Goal: Check status: Check status

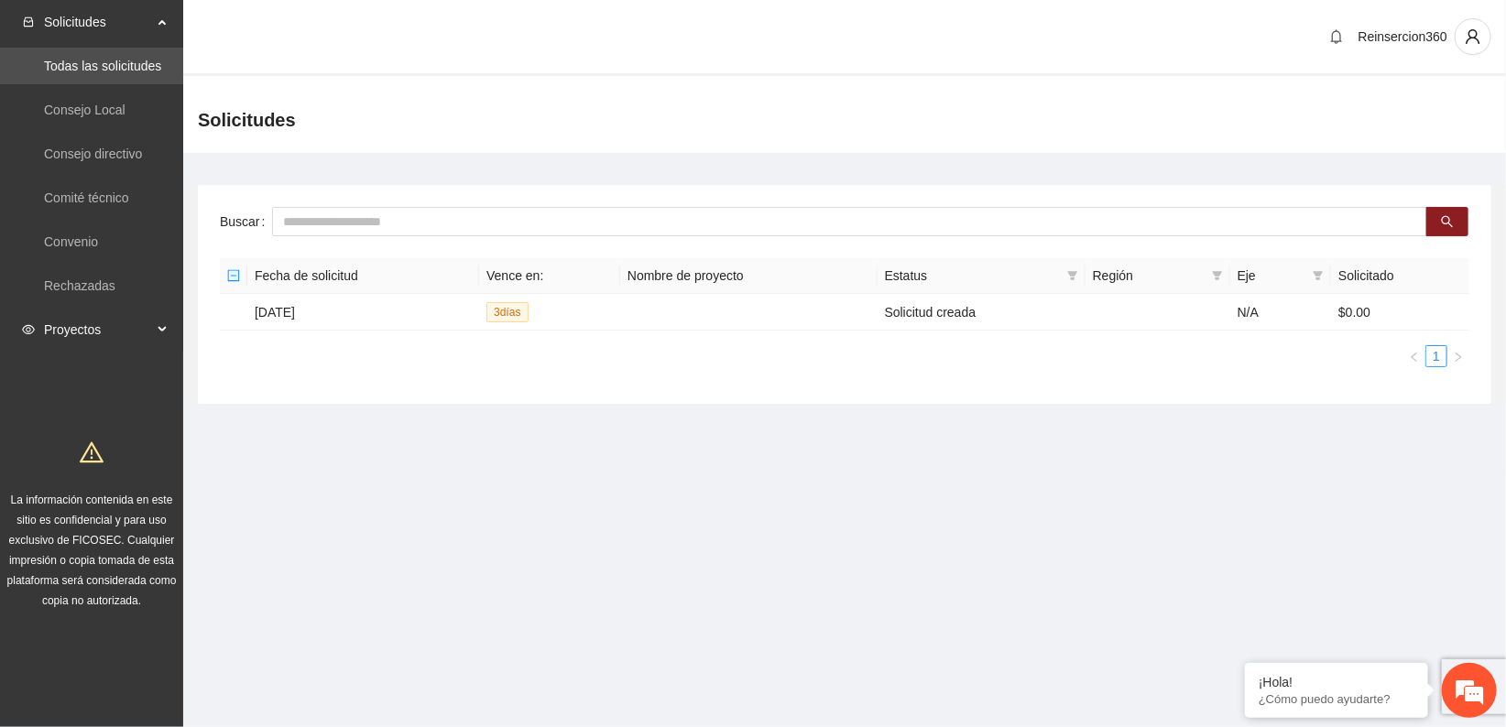
click at [77, 323] on span "Proyectos" at bounding box center [98, 329] width 108 height 37
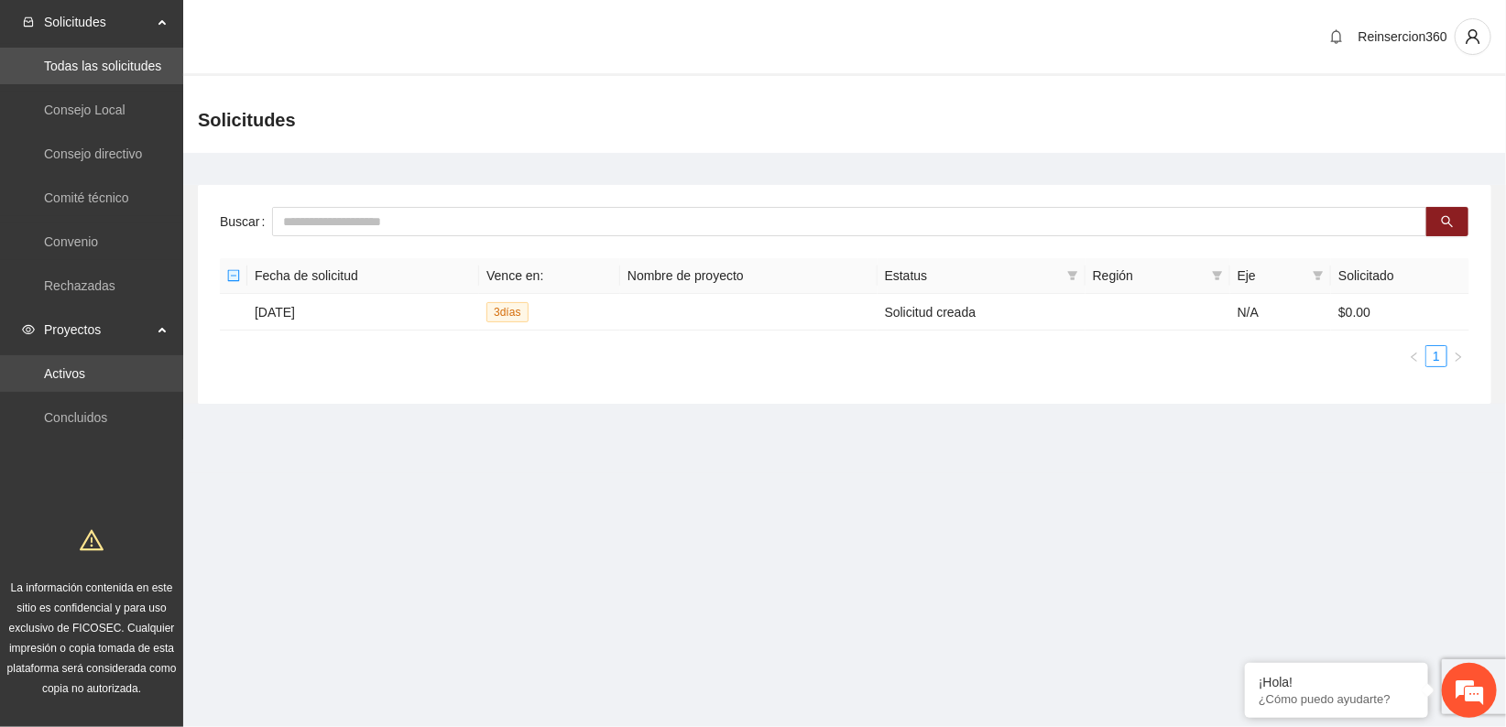
click at [71, 372] on link "Activos" at bounding box center [64, 373] width 41 height 15
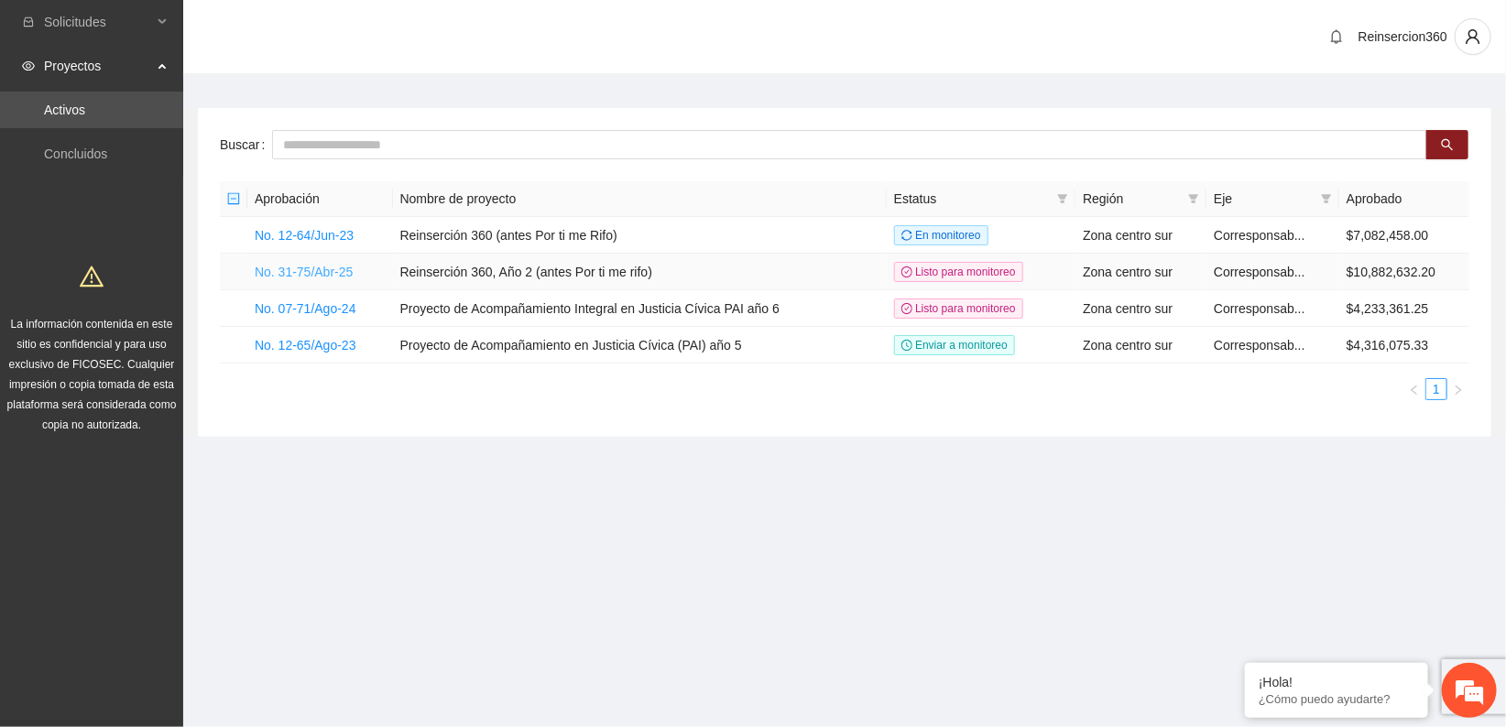
click at [318, 275] on link "No. 31-75/Abr-25" at bounding box center [304, 272] width 98 height 15
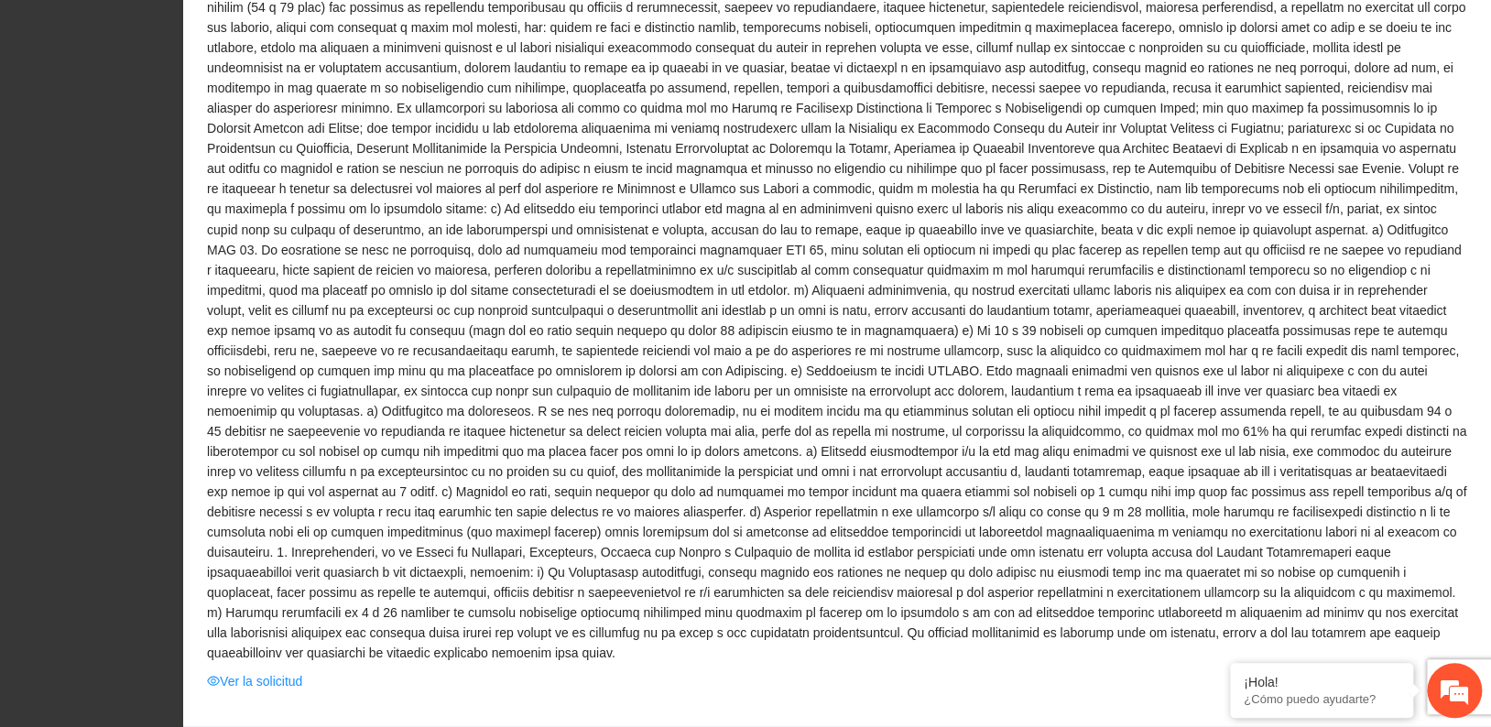
scroll to position [1832, 0]
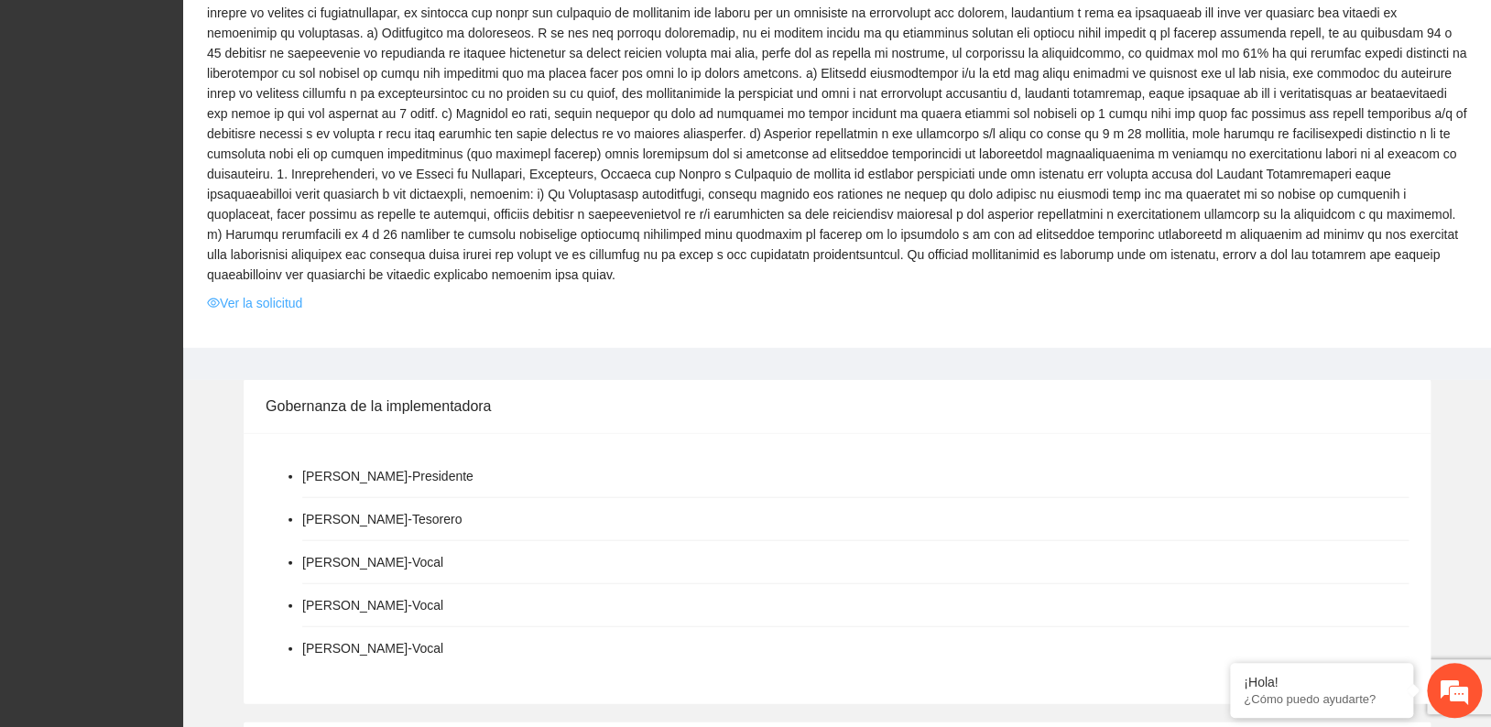
click at [257, 293] on link "Ver la solicitud" at bounding box center [254, 303] width 95 height 20
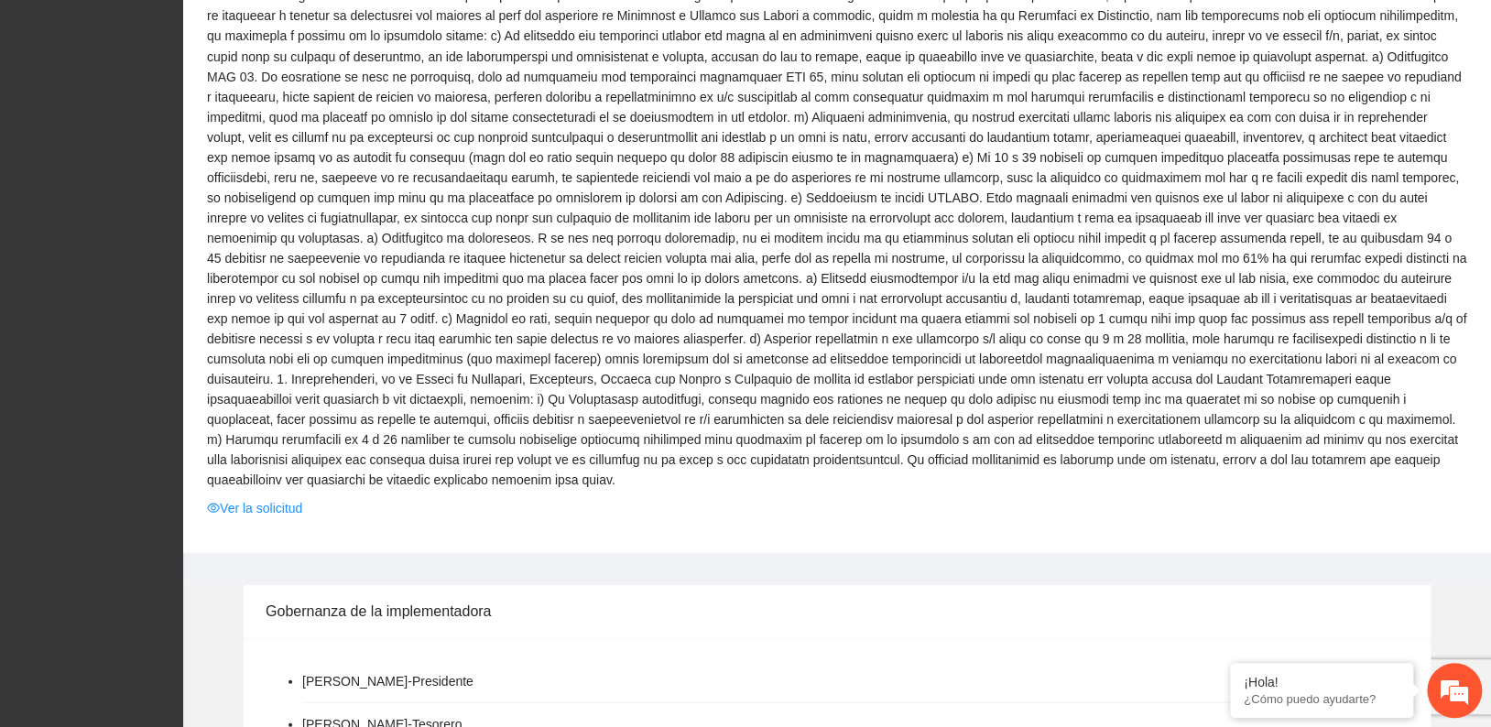
scroll to position [2035, 0]
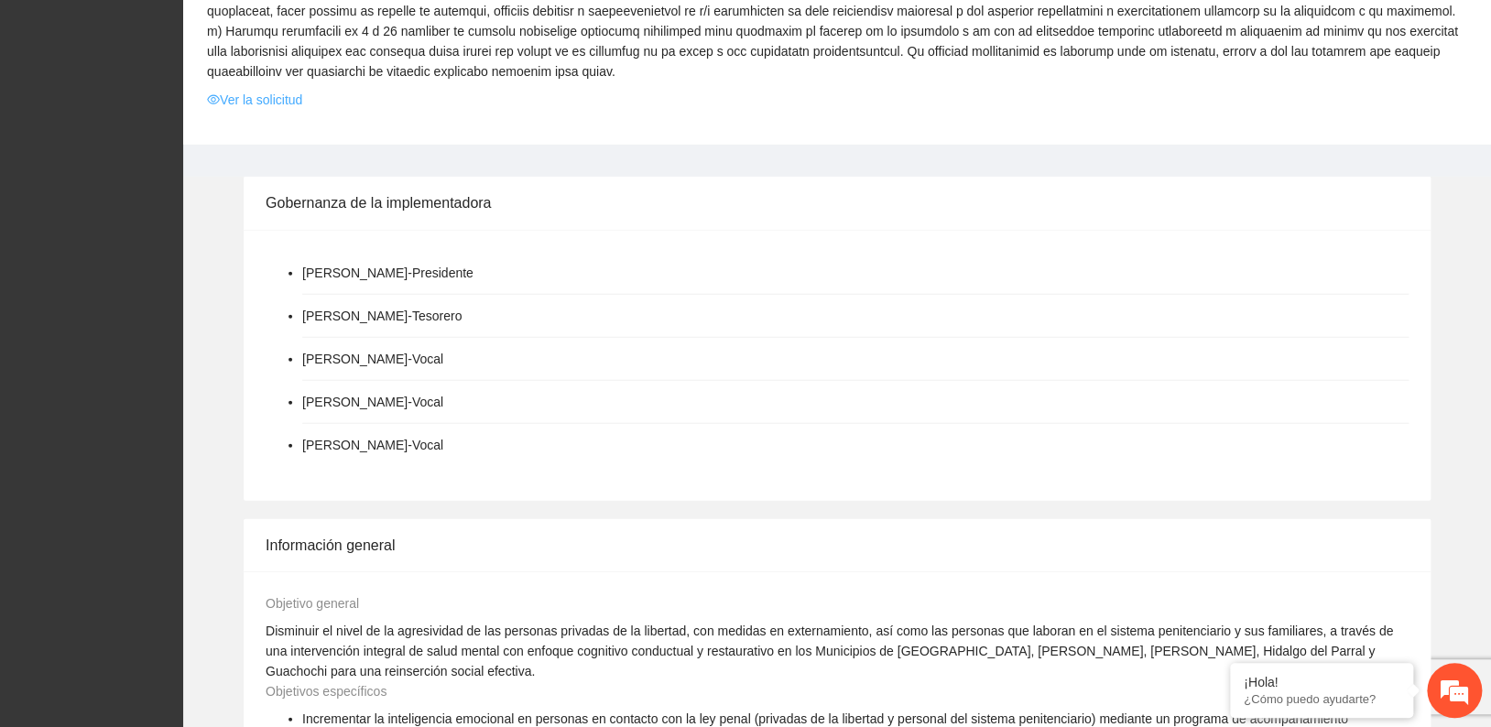
click at [245, 90] on link "Ver la solicitud" at bounding box center [254, 100] width 95 height 20
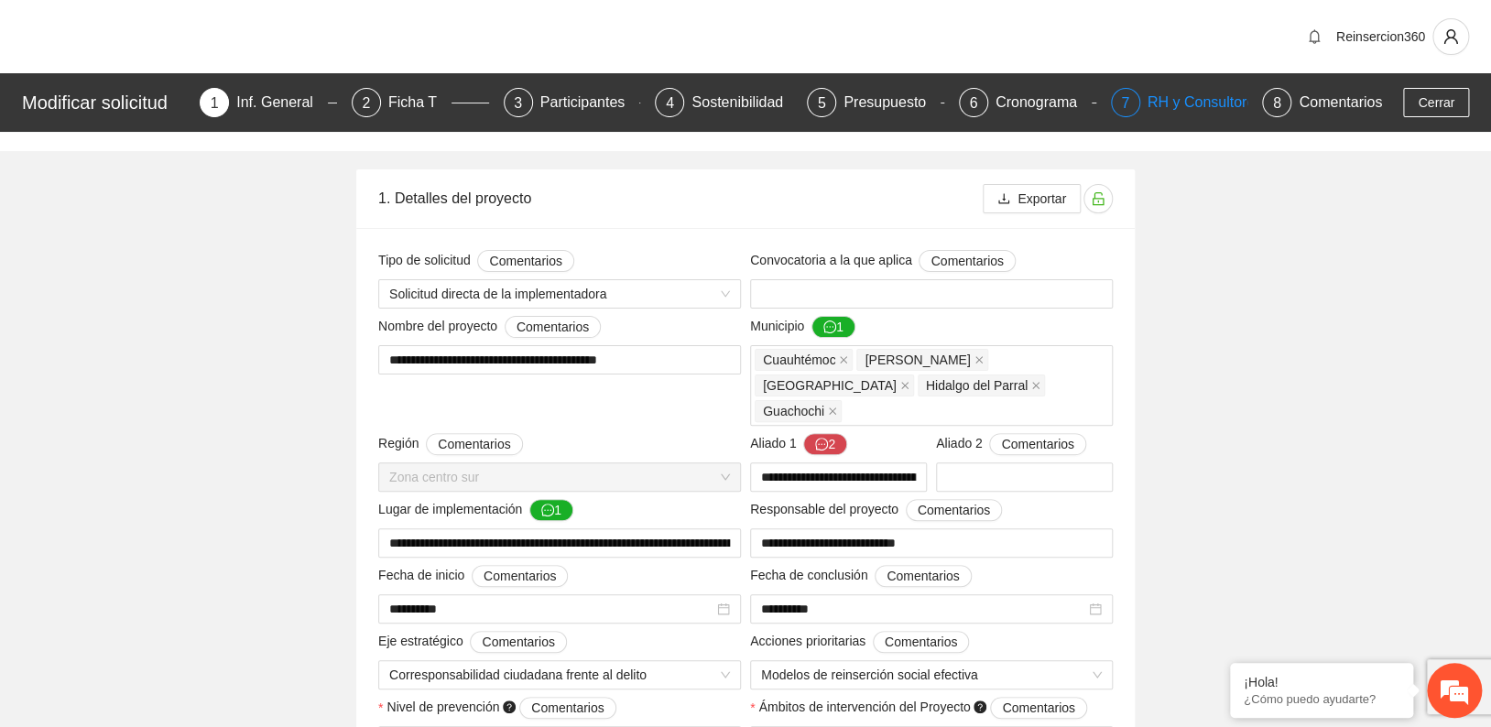
click at [1165, 103] on div "RH y Consultores" at bounding box center [1212, 102] width 129 height 29
